Goal: Task Accomplishment & Management: Manage account settings

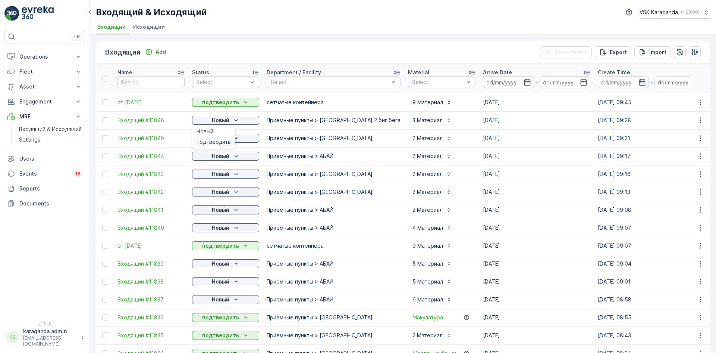
click at [213, 144] on span "подтвердить" at bounding box center [214, 141] width 34 height 7
click at [221, 138] on p "Новый" at bounding box center [221, 137] width 18 height 7
click at [222, 157] on span "подтвердить" at bounding box center [214, 159] width 34 height 7
click at [228, 156] on p "Новый" at bounding box center [221, 155] width 18 height 7
click at [226, 173] on div "подтвердить" at bounding box center [214, 177] width 40 height 10
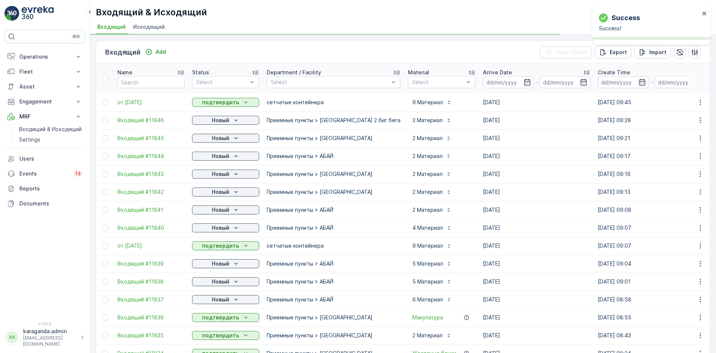
click at [226, 173] on p "Новый" at bounding box center [221, 173] width 18 height 7
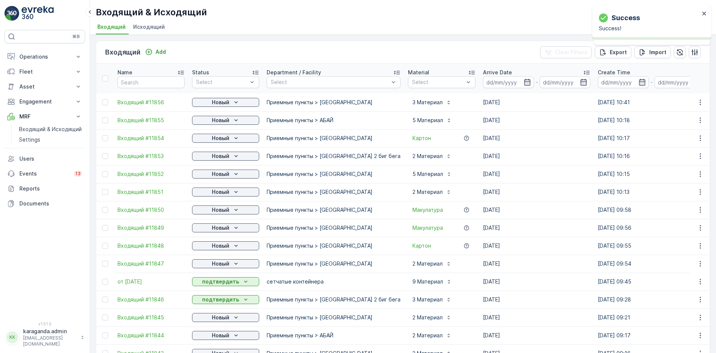
click at [222, 194] on p "Новый" at bounding box center [221, 191] width 18 height 7
click at [237, 187] on div "Новый" at bounding box center [225, 192] width 67 height 10
drag, startPoint x: 236, startPoint y: 192, endPoint x: 234, endPoint y: 196, distance: 4.3
click at [236, 193] on icon "Новый" at bounding box center [235, 191] width 7 height 7
click at [224, 215] on span "подтвердить" at bounding box center [214, 213] width 34 height 7
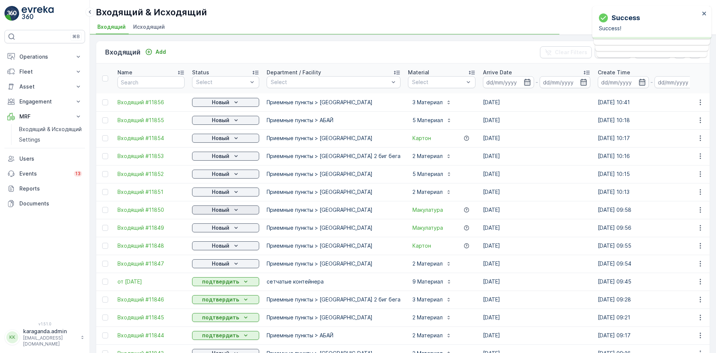
click at [222, 210] on p "Новый" at bounding box center [221, 209] width 18 height 7
click at [222, 229] on span "подтвердить" at bounding box center [214, 231] width 34 height 7
click at [222, 229] on p "Новый" at bounding box center [221, 227] width 18 height 7
click at [218, 245] on p "Новый" at bounding box center [221, 245] width 18 height 7
click at [215, 268] on span "подтвердить" at bounding box center [214, 266] width 34 height 7
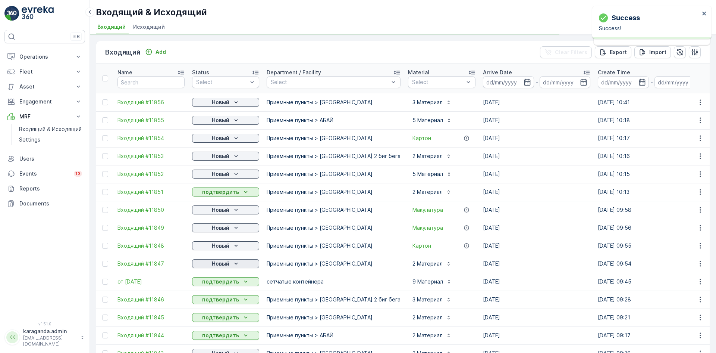
click at [223, 266] on p "Новый" at bounding box center [221, 263] width 18 height 7
click at [217, 282] on span "подтвердить" at bounding box center [214, 284] width 34 height 7
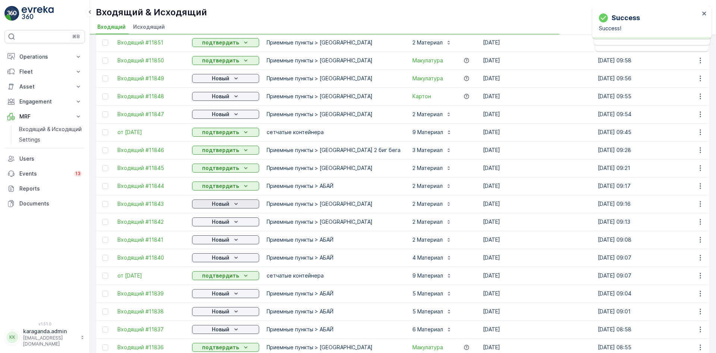
click at [222, 204] on p "Новый" at bounding box center [221, 203] width 18 height 7
click at [221, 221] on div "подтвердить" at bounding box center [214, 225] width 40 height 10
click at [221, 222] on p "Новый" at bounding box center [221, 221] width 18 height 7
click at [219, 243] on span "подтвердить" at bounding box center [214, 243] width 34 height 7
click at [223, 243] on p "Новый" at bounding box center [221, 239] width 18 height 7
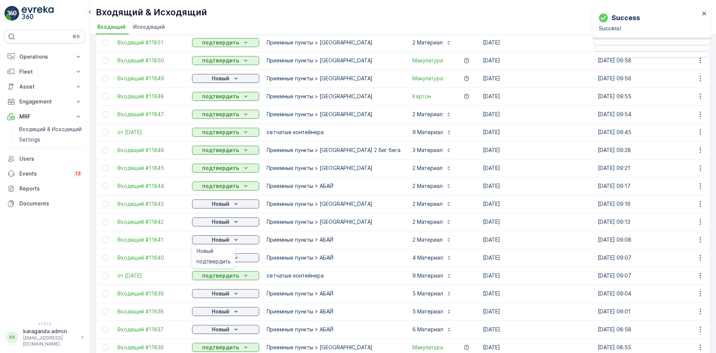
click at [219, 258] on span "подтвердить" at bounding box center [214, 260] width 34 height 7
click at [222, 275] on div "подтвердить" at bounding box center [214, 279] width 40 height 10
click at [228, 294] on p "Новый" at bounding box center [221, 293] width 18 height 7
drag, startPoint x: 215, startPoint y: 315, endPoint x: 210, endPoint y: 309, distance: 8.5
click at [215, 315] on span "подтвердить" at bounding box center [214, 314] width 34 height 7
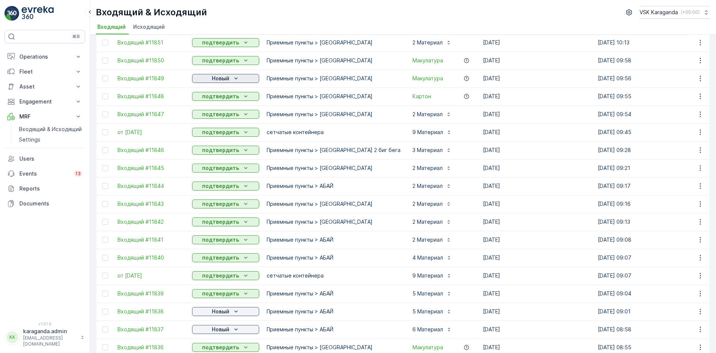
click at [228, 75] on p "Новый" at bounding box center [221, 78] width 18 height 7
click at [217, 96] on div "подтвердить" at bounding box center [214, 100] width 40 height 10
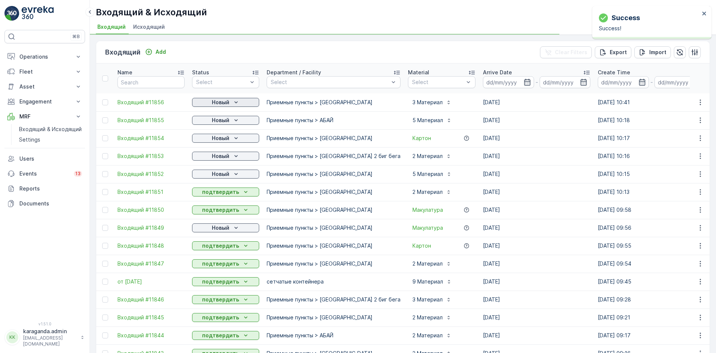
click at [233, 101] on icon "Новый" at bounding box center [235, 102] width 7 height 7
click at [225, 121] on span "подтвердить" at bounding box center [214, 123] width 34 height 7
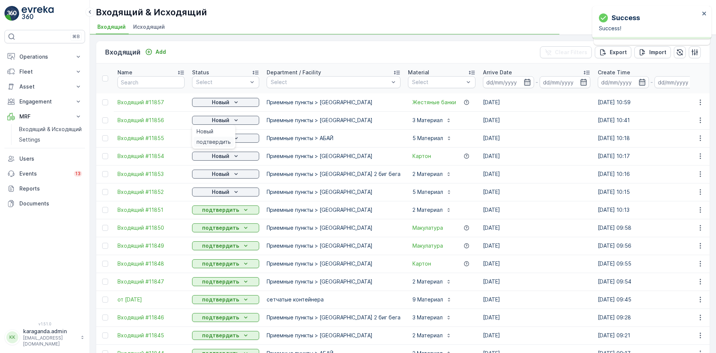
click at [220, 141] on span "подтвердить" at bounding box center [214, 141] width 34 height 7
click at [236, 132] on td "Новый" at bounding box center [225, 138] width 75 height 18
click at [227, 138] on p "Новый" at bounding box center [221, 137] width 18 height 7
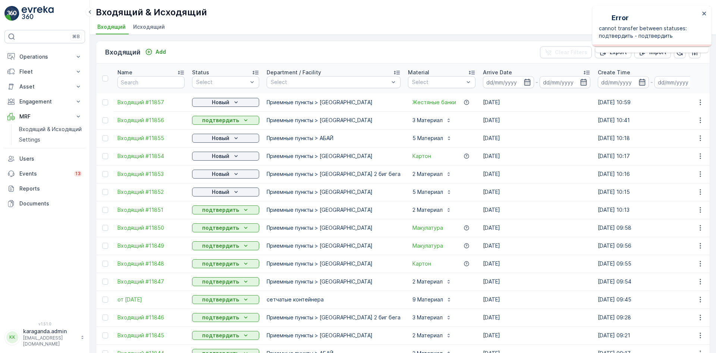
click at [222, 156] on p "Новый" at bounding box center [221, 155] width 18 height 7
click at [227, 157] on p "Новый" at bounding box center [221, 155] width 18 height 7
click at [220, 176] on span "подтвердить" at bounding box center [214, 177] width 34 height 7
click at [227, 172] on p "Новый" at bounding box center [221, 173] width 18 height 7
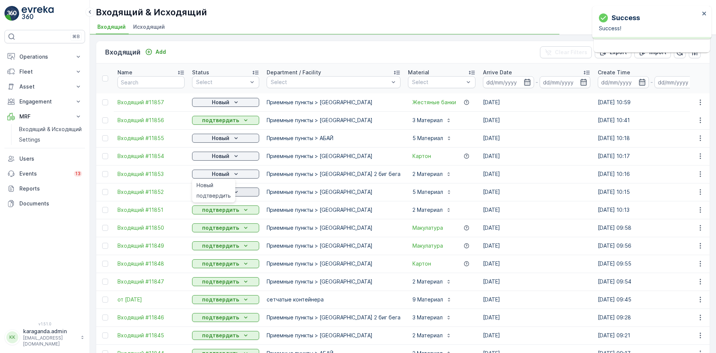
click at [222, 194] on span "подтвердить" at bounding box center [214, 195] width 34 height 7
click at [228, 191] on p "Новый" at bounding box center [221, 191] width 18 height 7
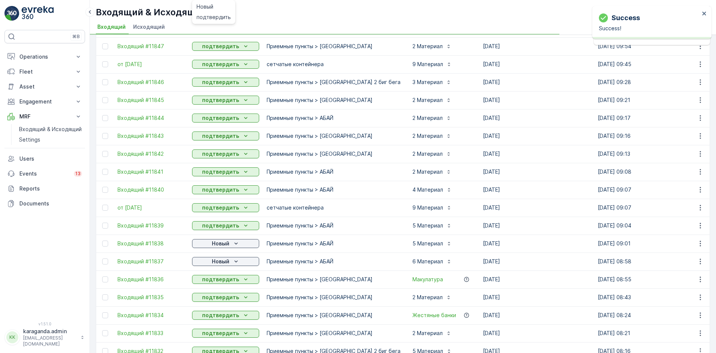
scroll to position [336, 0]
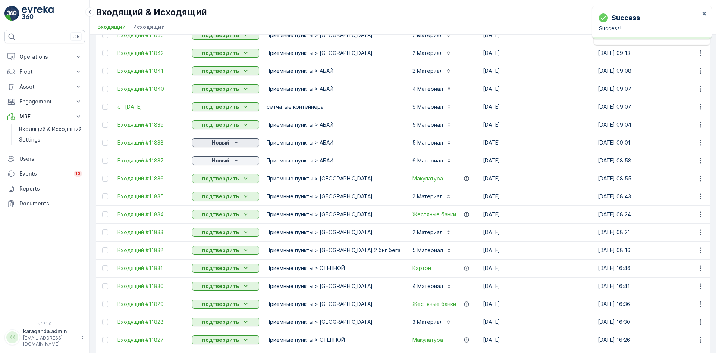
click at [232, 142] on div "Новый" at bounding box center [225, 142] width 61 height 7
click at [225, 161] on span "подтвердить" at bounding box center [214, 163] width 34 height 7
click at [227, 161] on p "Новый" at bounding box center [221, 160] width 18 height 7
click at [227, 178] on div "подтвердить" at bounding box center [214, 182] width 40 height 10
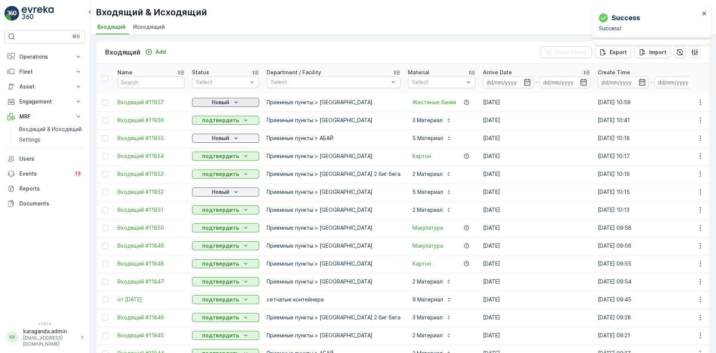
click at [224, 103] on p "Новый" at bounding box center [221, 102] width 18 height 7
click at [222, 122] on span "подтвердить" at bounding box center [214, 123] width 34 height 7
click at [219, 135] on p "Новый" at bounding box center [221, 137] width 18 height 7
click at [216, 162] on span "подтвердить" at bounding box center [214, 159] width 34 height 7
click at [216, 190] on p "Новый" at bounding box center [221, 191] width 18 height 7
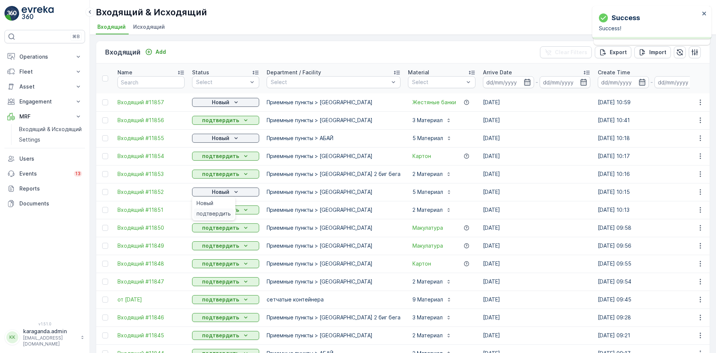
click at [216, 211] on span "подтвердить" at bounding box center [214, 213] width 34 height 7
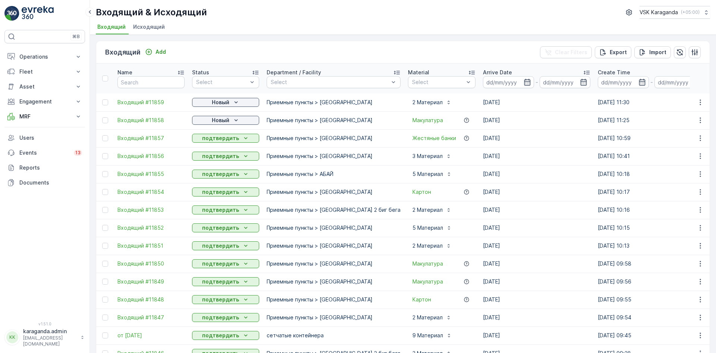
drag, startPoint x: 234, startPoint y: 119, endPoint x: 234, endPoint y: 125, distance: 6.0
click at [234, 120] on icon "Новый" at bounding box center [235, 119] width 7 height 7
click at [231, 140] on div "подтвердить" at bounding box center [214, 142] width 40 height 10
click at [236, 100] on icon "Новый" at bounding box center [235, 102] width 7 height 7
click at [213, 101] on p "Новый" at bounding box center [221, 102] width 18 height 7
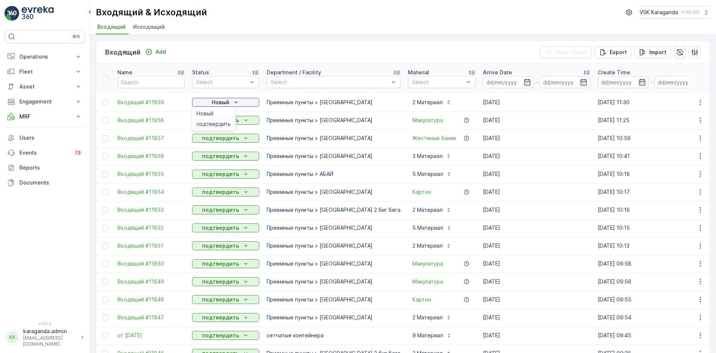
click at [213, 121] on span "подтвердить" at bounding box center [214, 123] width 34 height 7
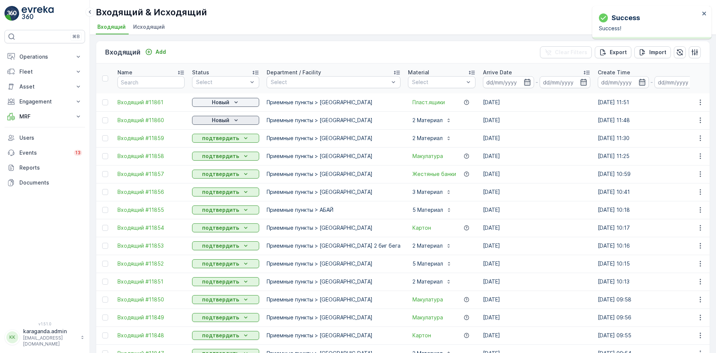
click at [213, 118] on p "Новый" at bounding box center [221, 119] width 18 height 7
click at [217, 140] on span "подтвердить" at bounding box center [214, 141] width 34 height 7
click at [228, 98] on button "Новый" at bounding box center [225, 102] width 67 height 9
click at [220, 121] on span "подтвердить" at bounding box center [214, 123] width 34 height 7
click at [210, 100] on div "Новый" at bounding box center [225, 102] width 61 height 7
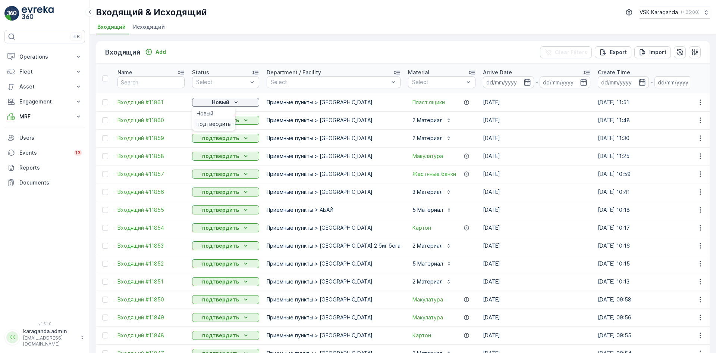
click at [213, 122] on span "подтвердить" at bounding box center [214, 123] width 34 height 7
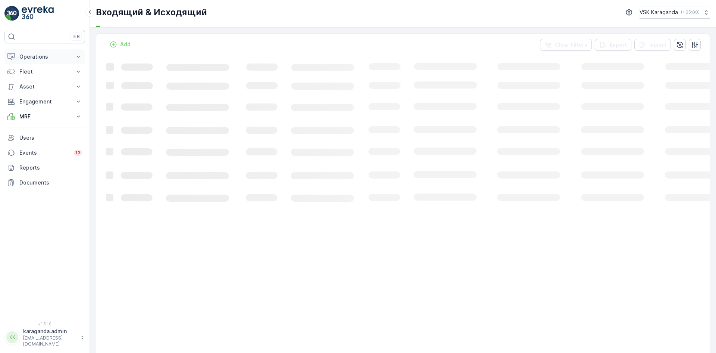
click at [39, 54] on p "Operations" at bounding box center [44, 56] width 51 height 7
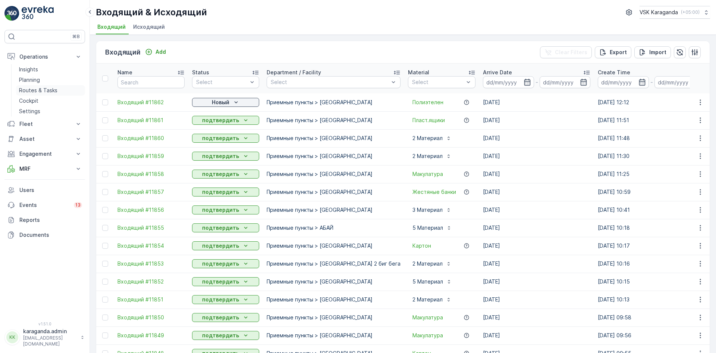
click at [42, 87] on p "Routes & Tasks" at bounding box center [38, 90] width 38 height 7
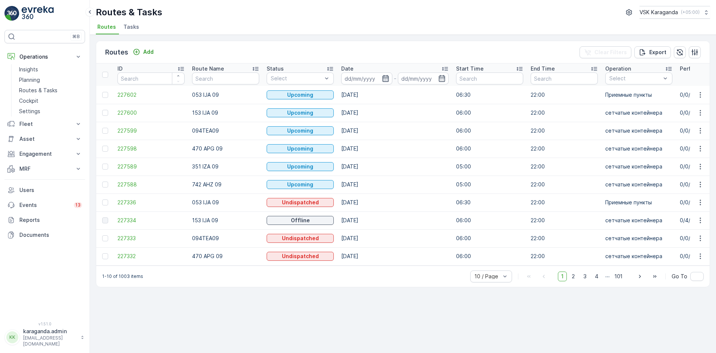
click at [388, 79] on icon "button" at bounding box center [385, 78] width 6 height 7
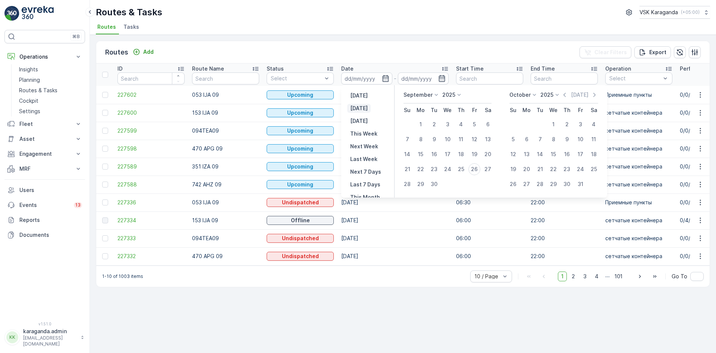
click at [353, 111] on p "Today" at bounding box center [359, 107] width 18 height 7
type input "[DATE]"
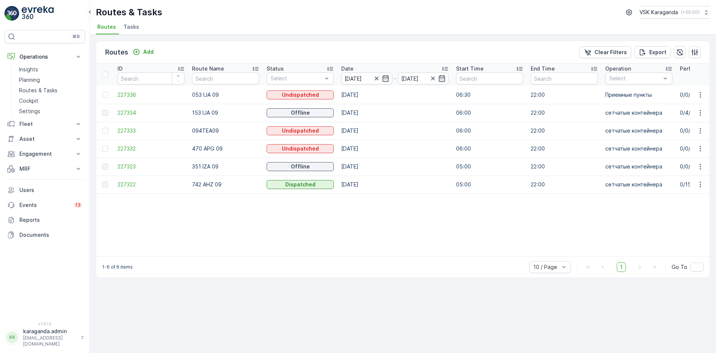
click at [471, 319] on div "Routes Add Clear Filters Export ID Route Name Status Select Date 26.09.2025 - 2…" at bounding box center [403, 194] width 627 height 318
drag, startPoint x: 276, startPoint y: 255, endPoint x: 330, endPoint y: 262, distance: 54.8
click at [330, 262] on div "Routes Add Clear Filters Export ID Route Name Status Select Date 26.09.2025 - 2…" at bounding box center [403, 159] width 615 height 237
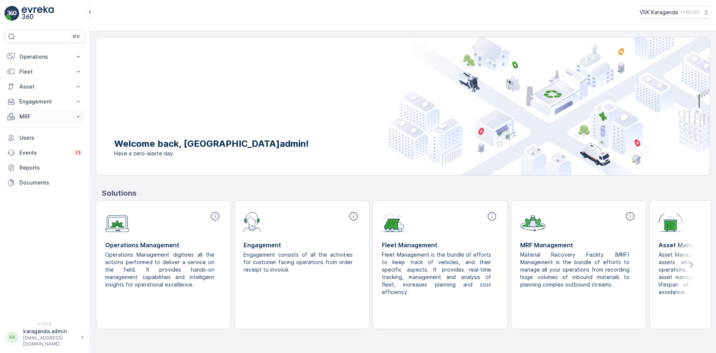
click at [24, 112] on button "MRF" at bounding box center [44, 116] width 81 height 15
click at [24, 130] on p "Входящий & Исходящий" at bounding box center [50, 128] width 63 height 7
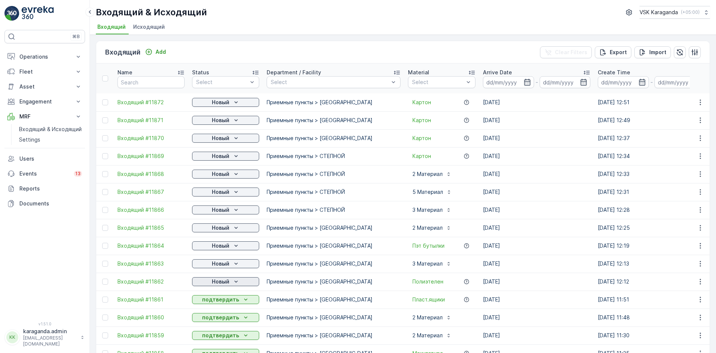
click at [228, 280] on p "Новый" at bounding box center [221, 281] width 18 height 7
click at [213, 301] on span "подтвердить" at bounding box center [214, 302] width 34 height 7
click at [223, 263] on p "Новый" at bounding box center [221, 263] width 18 height 7
click at [217, 284] on span "подтвердить" at bounding box center [214, 284] width 34 height 7
click at [228, 246] on p "Новый" at bounding box center [221, 245] width 18 height 7
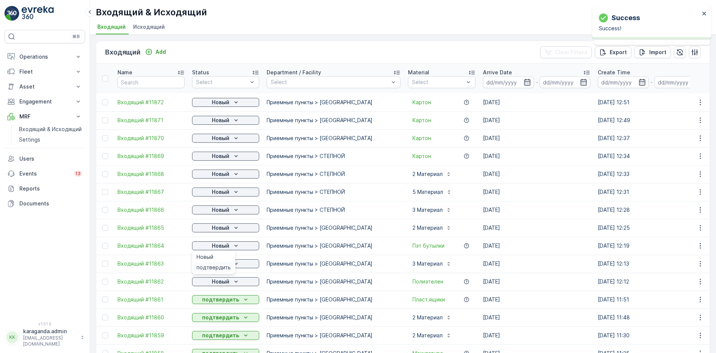
click at [219, 265] on span "подтвердить" at bounding box center [214, 266] width 34 height 7
click at [220, 245] on div "подтвердить" at bounding box center [214, 249] width 40 height 10
click at [222, 211] on p "Новый" at bounding box center [221, 209] width 18 height 7
click at [219, 232] on span "подтвердить" at bounding box center [214, 231] width 34 height 7
click at [225, 190] on p "Новый" at bounding box center [221, 191] width 18 height 7
